Goal: Navigation & Orientation: Find specific page/section

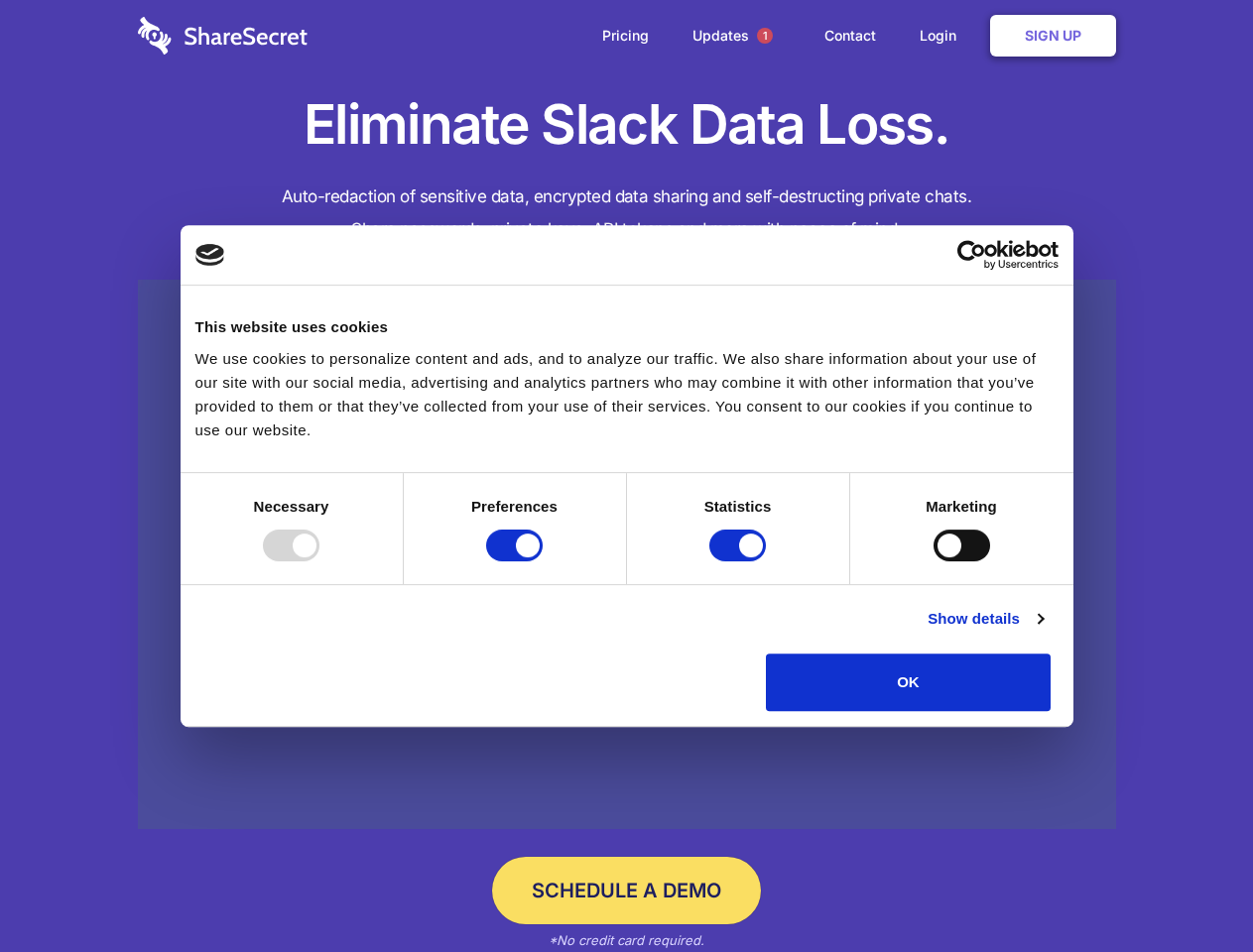
click at [319, 561] on div at bounding box center [291, 545] width 57 height 32
click at [543, 561] on input "Preferences" at bounding box center [514, 545] width 57 height 32
checkbox input "false"
click at [740, 561] on input "Statistics" at bounding box center [737, 545] width 57 height 32
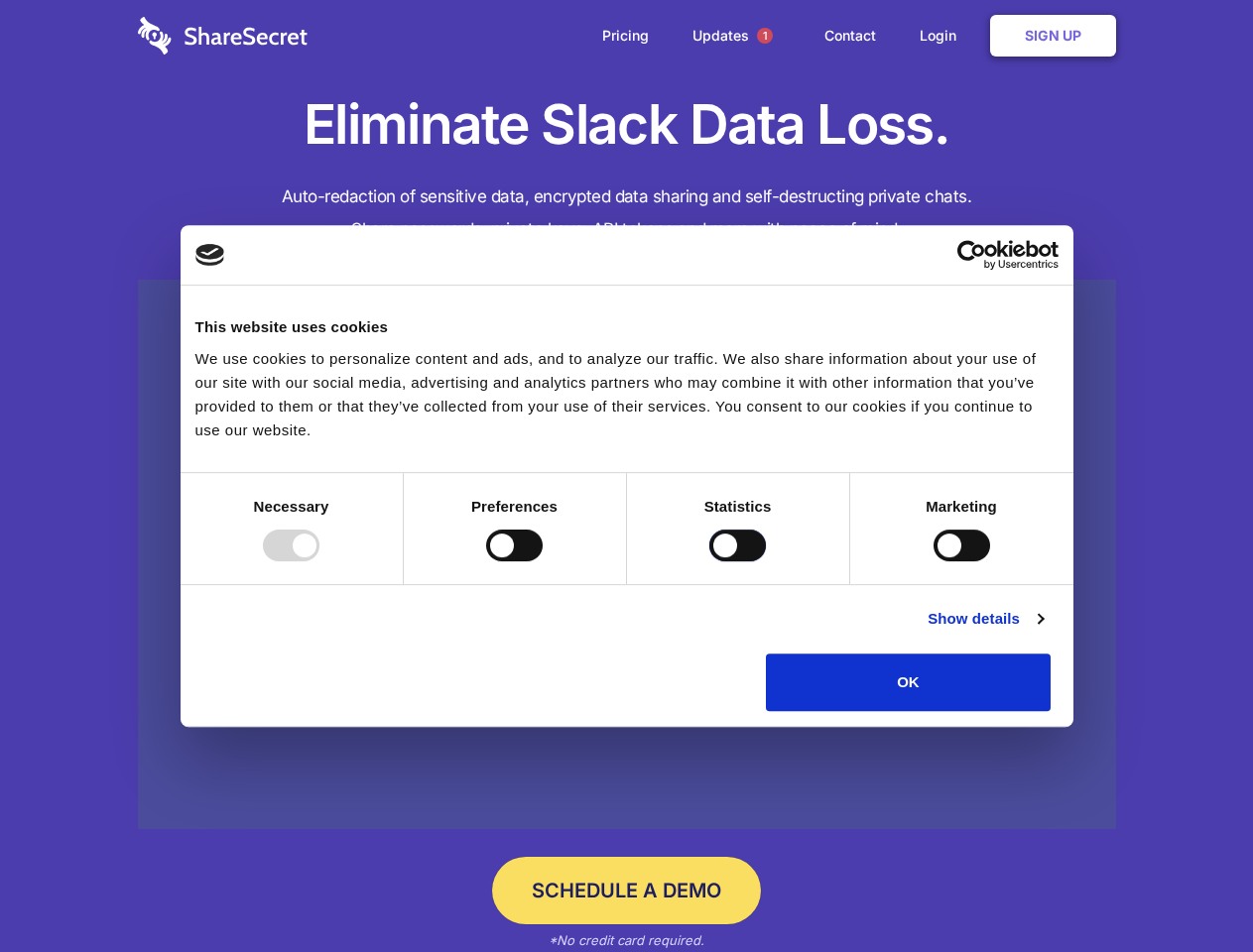
checkbox input "false"
click at [934, 561] on input "Marketing" at bounding box center [961, 545] width 57 height 32
checkbox input "true"
click at [1043, 631] on link "Show details" at bounding box center [985, 619] width 115 height 24
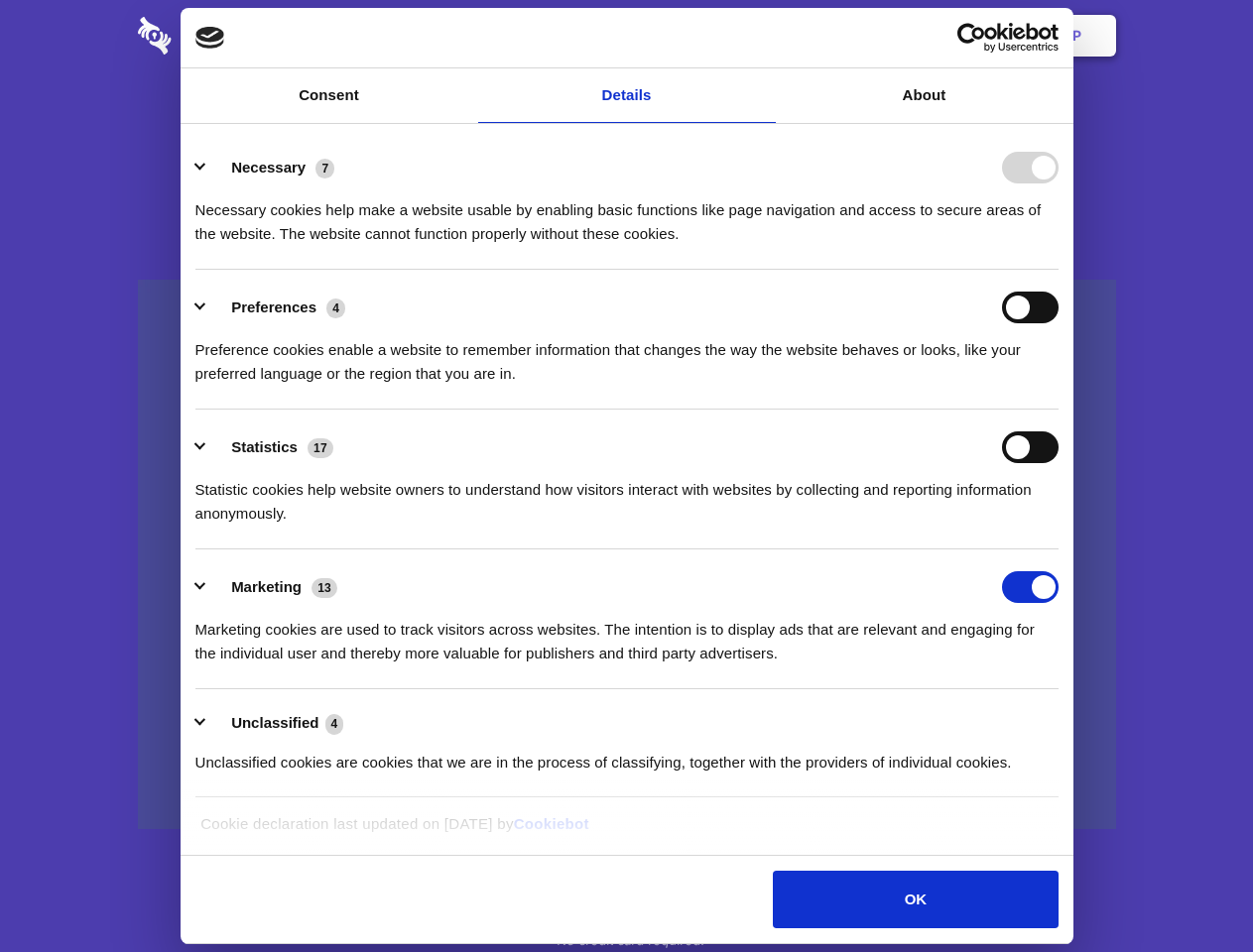
click at [1059, 270] on li "Necessary 7 Necessary cookies help make a website usable by enabling basic func…" at bounding box center [627, 199] width 863 height 140
click at [764, 36] on span "1" at bounding box center [765, 36] width 16 height 16
